Goal: Task Accomplishment & Management: Complete application form

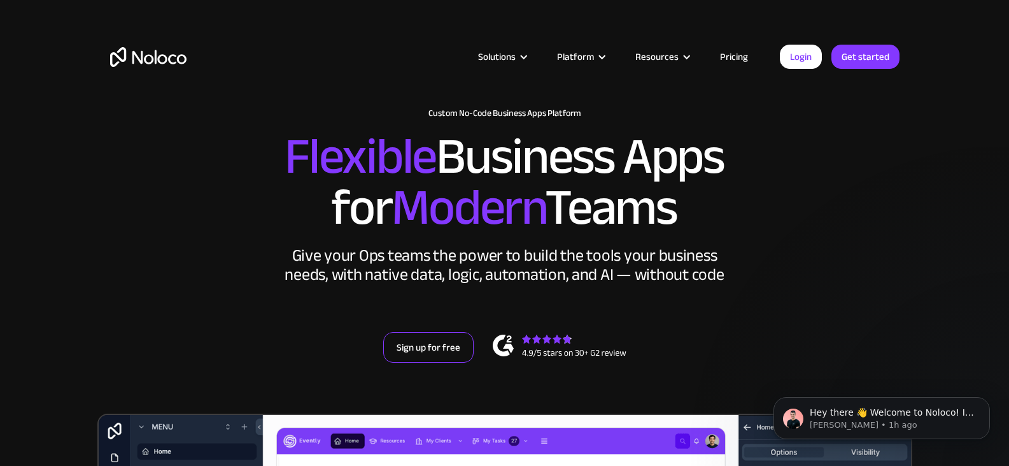
drag, startPoint x: 413, startPoint y: 369, endPoint x: 417, endPoint y: 348, distance: 21.4
click at [413, 369] on div "New: Connect Noloco to Stripe Custom No-Code Business Apps Platform Flexible Bu…" at bounding box center [504, 248] width 815 height 305
click at [422, 338] on link "Sign up for free" at bounding box center [428, 347] width 90 height 31
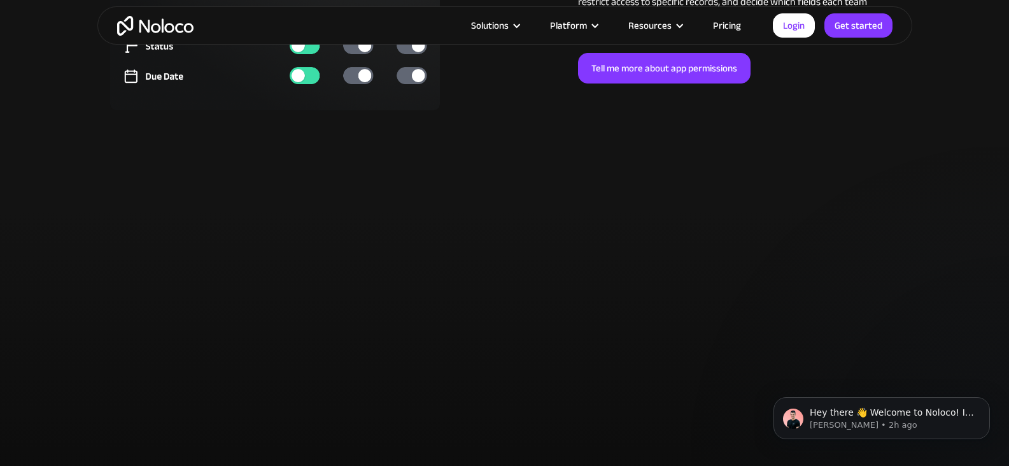
scroll to position [3397, 0]
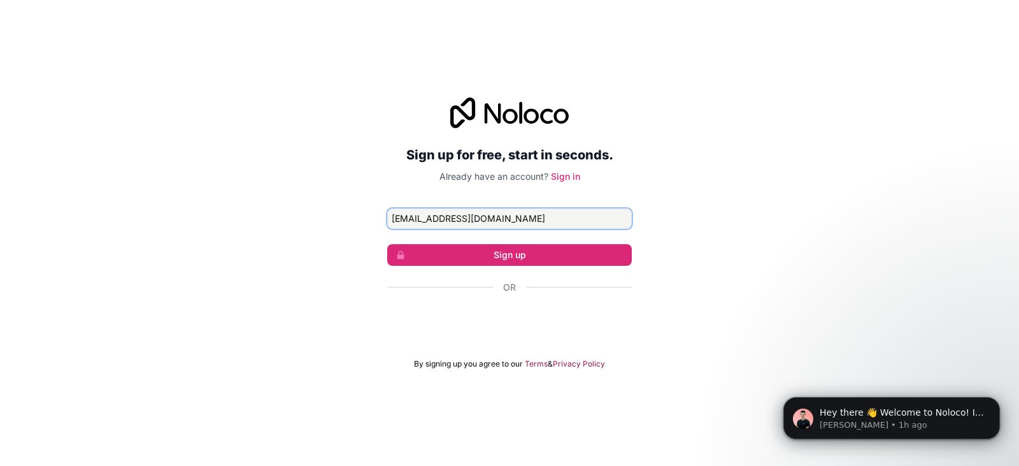
type input "nasbithsam@zohomail.com"
click button "Sign up" at bounding box center [509, 255] width 245 height 22
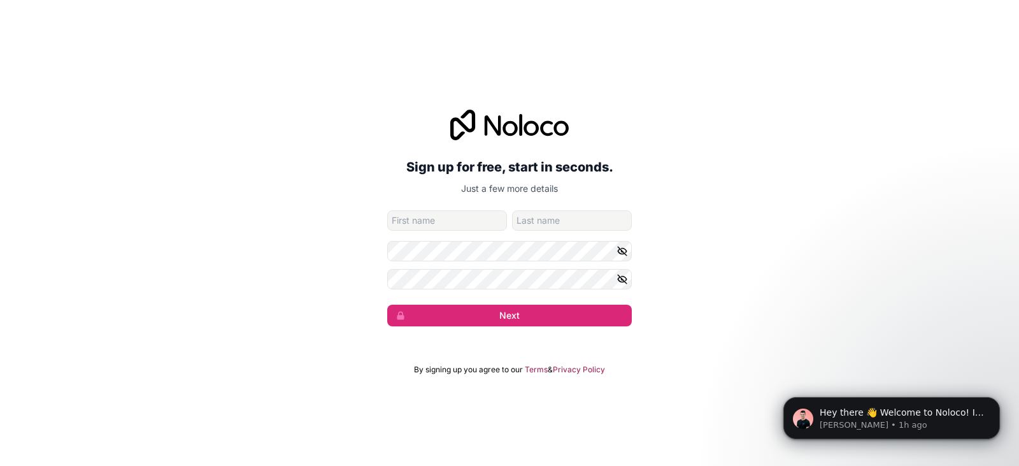
type input "M"
click at [387, 304] on button "Next" at bounding box center [509, 315] width 245 height 22
type input "Sam"
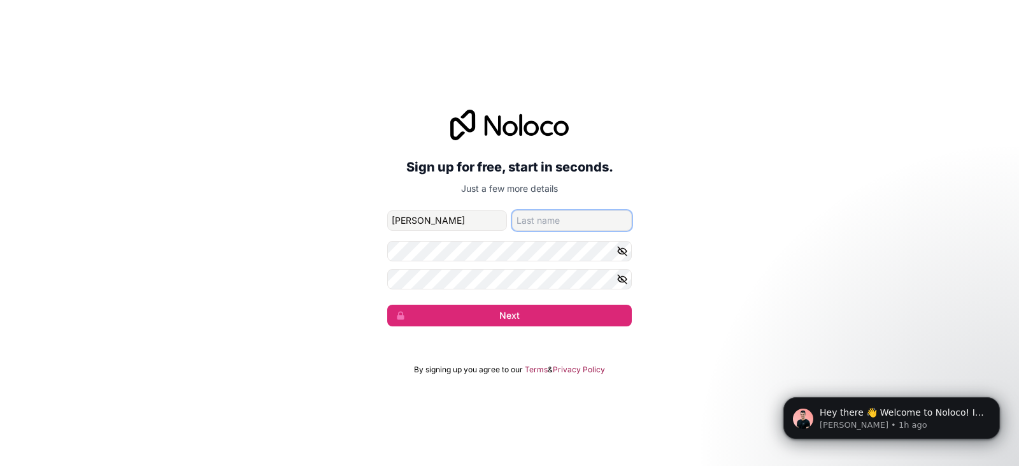
type input "Nasbith"
click at [627, 258] on button "button" at bounding box center [624, 251] width 15 height 20
click at [621, 275] on icon "button" at bounding box center [622, 278] width 11 height 11
click at [438, 320] on button "Next" at bounding box center [509, 315] width 245 height 22
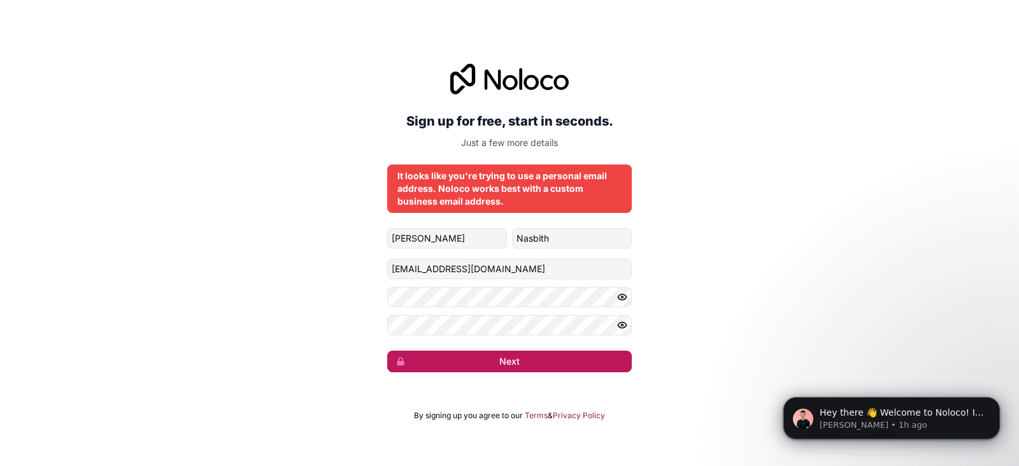
click at [422, 360] on button "Next" at bounding box center [509, 361] width 245 height 22
click at [435, 175] on div "It looks like you're trying to use a personal email address. Noloco works best …" at bounding box center [509, 188] width 224 height 38
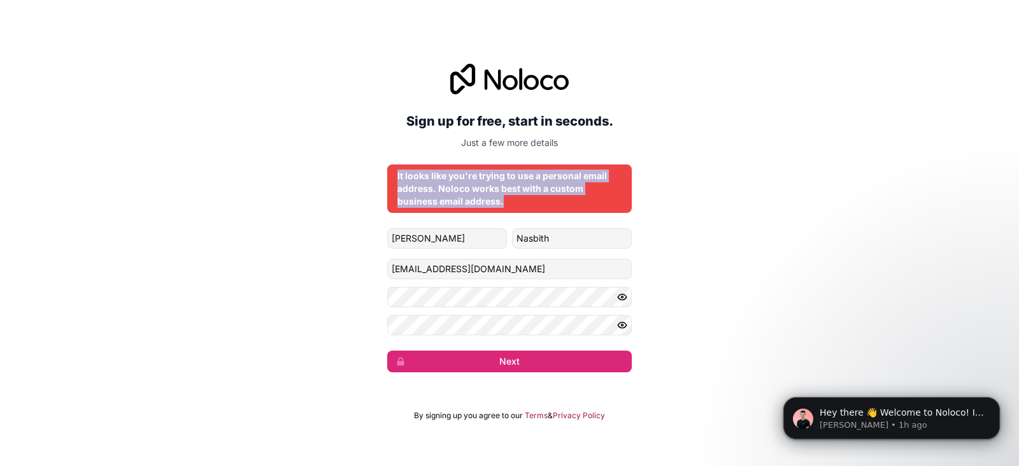
click at [435, 175] on div "It looks like you're trying to use a personal email address. Noloco works best …" at bounding box center [509, 188] width 224 height 38
copy div "It looks like you're trying to use a personal email address. Noloco works best …"
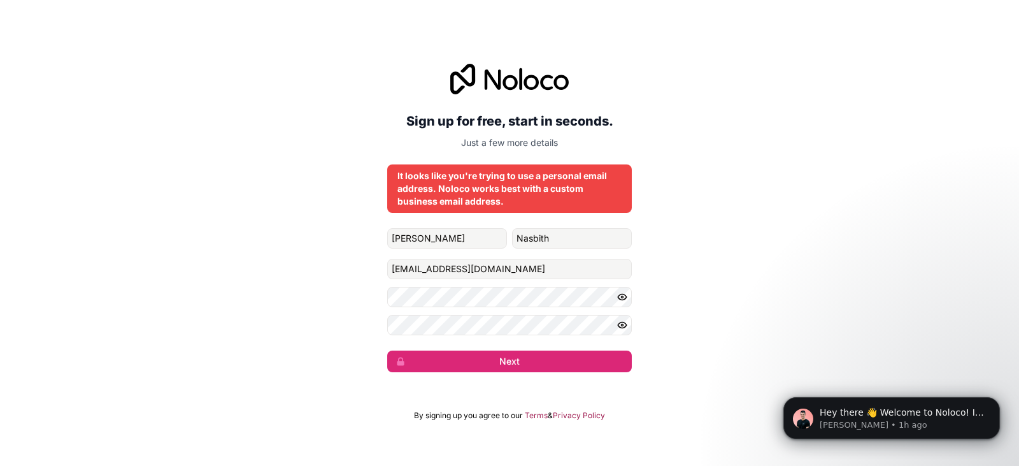
drag, startPoint x: 241, startPoint y: 266, endPoint x: 243, endPoint y: 250, distance: 16.0
click at [241, 265] on div "Sign up for free, start in seconds. Just a few more details It looks like you'r…" at bounding box center [509, 218] width 1019 height 344
click at [497, 80] on icon at bounding box center [509, 79] width 118 height 31
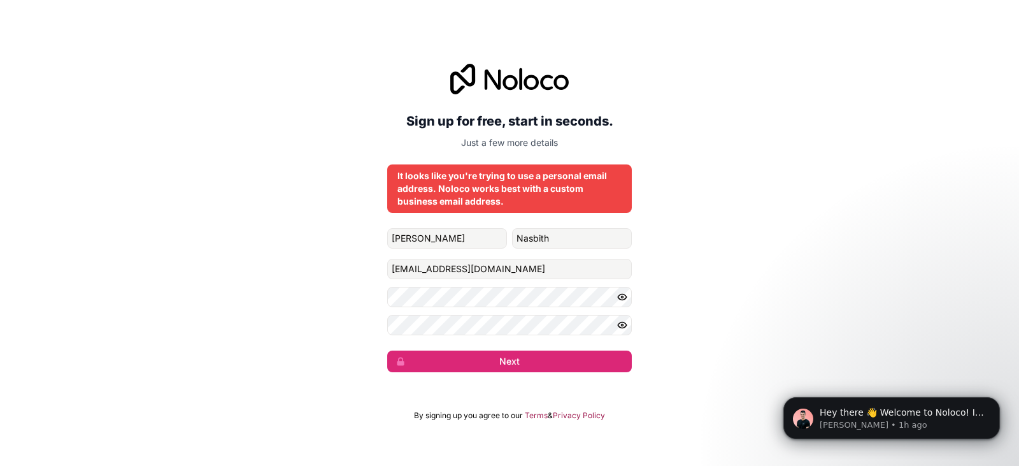
click at [446, 225] on div "Sign up for free, start in seconds. Just a few more details It looks like you'r…" at bounding box center [509, 218] width 245 height 308
click at [445, 259] on input "nasbithsam@zohomail.com" at bounding box center [509, 269] width 245 height 20
click at [464, 169] on div "It looks like you're trying to use a personal email address. Noloco works best …" at bounding box center [509, 188] width 224 height 38
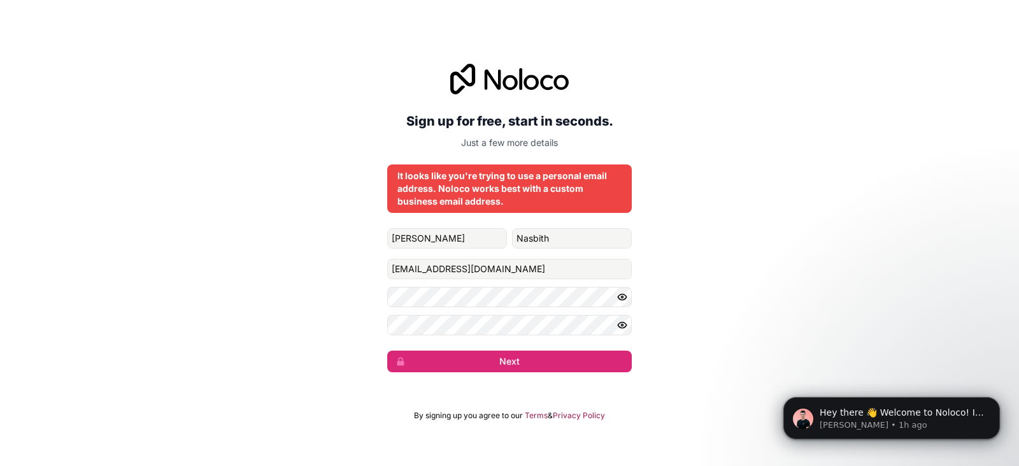
click at [441, 197] on div "It looks like you're trying to use a personal email address. Noloco works best …" at bounding box center [509, 188] width 224 height 38
click at [441, 192] on div "It looks like you're trying to use a personal email address. Noloco works best …" at bounding box center [509, 188] width 224 height 38
click at [511, 203] on div "It looks like you're trying to use a personal email address. Noloco works best …" at bounding box center [509, 188] width 224 height 38
drag, startPoint x: 511, startPoint y: 203, endPoint x: 431, endPoint y: 193, distance: 80.9
click at [431, 192] on div "It looks like you're trying to use a personal email address. Noloco works best …" at bounding box center [509, 188] width 224 height 38
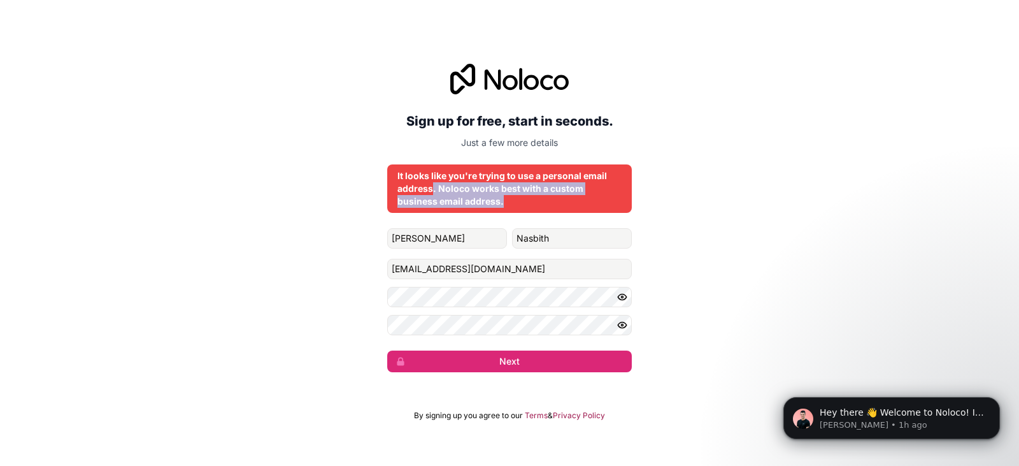
drag, startPoint x: 431, startPoint y: 193, endPoint x: 429, endPoint y: 201, distance: 8.4
click at [430, 194] on div "It looks like you're trying to use a personal email address. Noloco works best …" at bounding box center [509, 188] width 224 height 38
click at [434, 252] on form "Sam Nasbith nasbithsam@zohomail.com Next" at bounding box center [509, 300] width 245 height 144
click at [434, 250] on form "Sam Nasbith nasbithsam@zohomail.com Next" at bounding box center [509, 300] width 245 height 144
click at [403, 178] on div "It looks like you're trying to use a personal email address. Noloco works best …" at bounding box center [509, 188] width 224 height 38
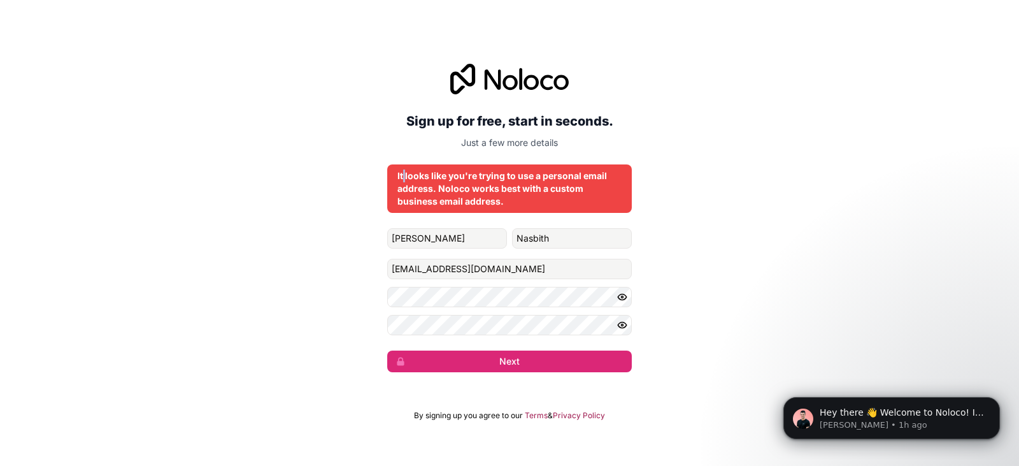
click at [403, 178] on div "It looks like you're trying to use a personal email address. Noloco works best …" at bounding box center [509, 188] width 224 height 38
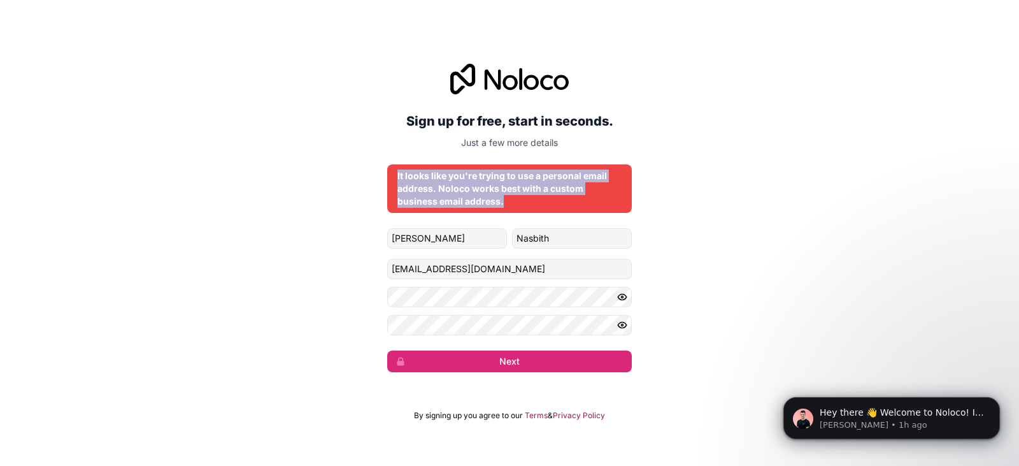
click at [403, 178] on div "It looks like you're trying to use a personal email address. Noloco works best …" at bounding box center [509, 188] width 224 height 38
click at [455, 195] on div "It looks like you're trying to use a personal email address. Noloco works best …" at bounding box center [509, 188] width 224 height 38
click at [455, 193] on div "It looks like you're trying to use a personal email address. Noloco works best …" at bounding box center [509, 188] width 224 height 38
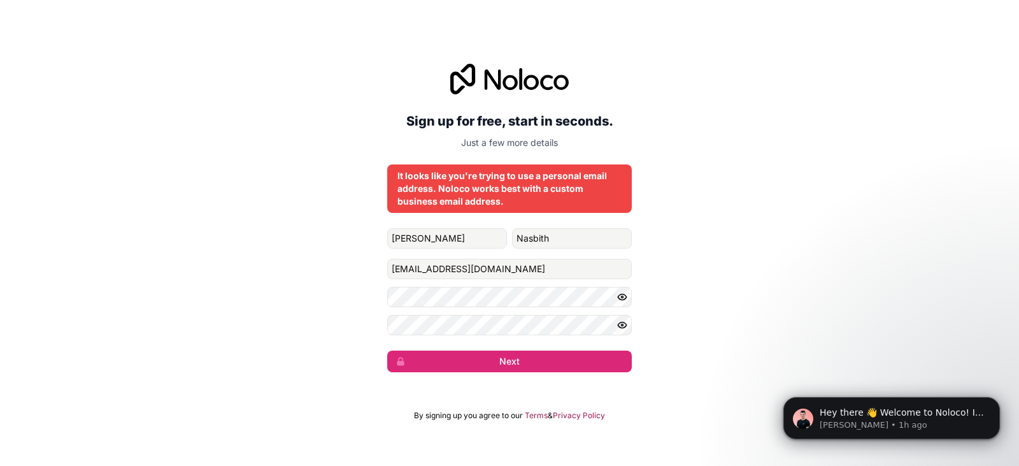
click at [484, 255] on form "Sam Nasbith nasbithsam@zohomail.com Next" at bounding box center [509, 300] width 245 height 144
click at [484, 253] on form "Sam Nasbith nasbithsam@zohomail.com Next" at bounding box center [509, 300] width 245 height 144
click at [506, 270] on input "nasbithsam@zohomail.com" at bounding box center [509, 269] width 245 height 20
click at [443, 121] on h2 "Sign up for free, start in seconds." at bounding box center [509, 121] width 245 height 23
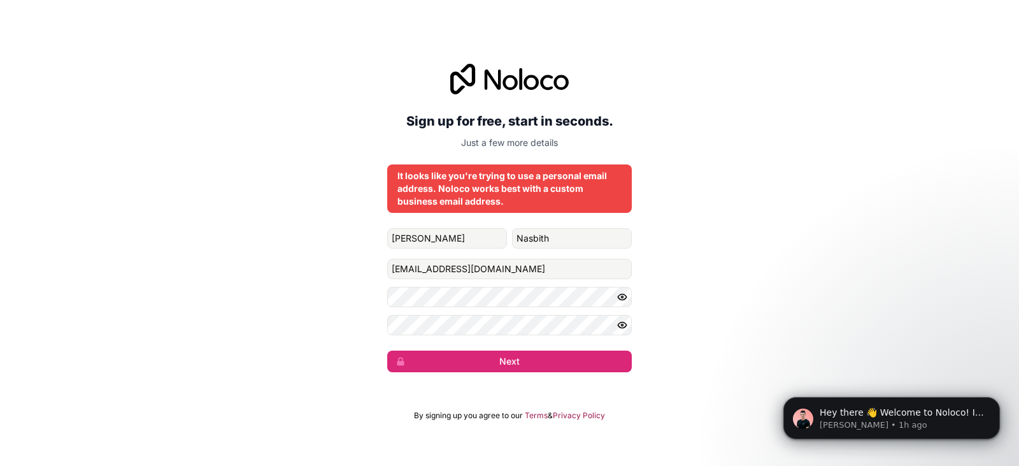
click at [440, 120] on h2 "Sign up for free, start in seconds." at bounding box center [509, 121] width 245 height 23
click at [439, 118] on h2 "Sign up for free, start in seconds." at bounding box center [509, 121] width 245 height 23
click at [441, 194] on div "It looks like you're trying to use a personal email address. Noloco works best …" at bounding box center [509, 188] width 224 height 38
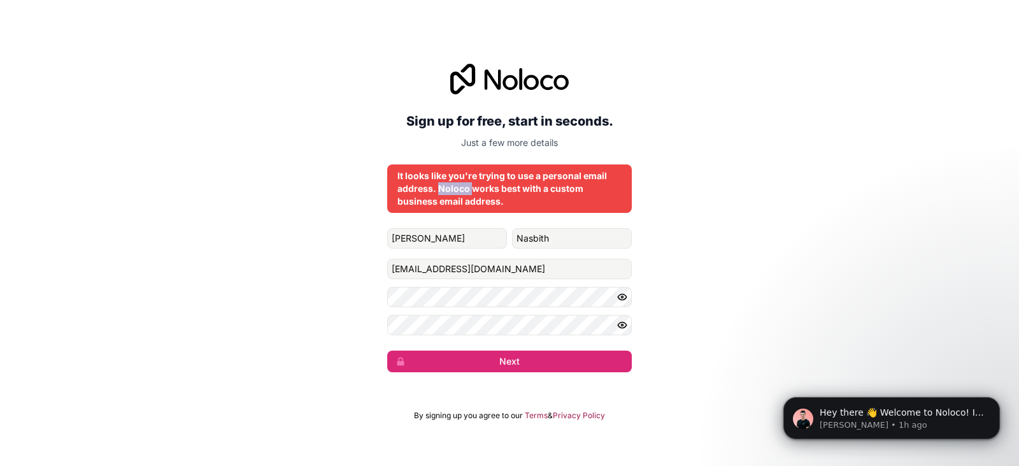
click at [441, 194] on div "It looks like you're trying to use a personal email address. Noloco works best …" at bounding box center [509, 188] width 224 height 38
click at [454, 256] on form "Sam Nasbith nasbithsam@zohomail.com Next" at bounding box center [509, 300] width 245 height 144
click at [23, 105] on div "Sign up for free, start in seconds. Just a few more details It looks like you'r…" at bounding box center [509, 218] width 1019 height 344
